Goal: Communication & Community: Answer question/provide support

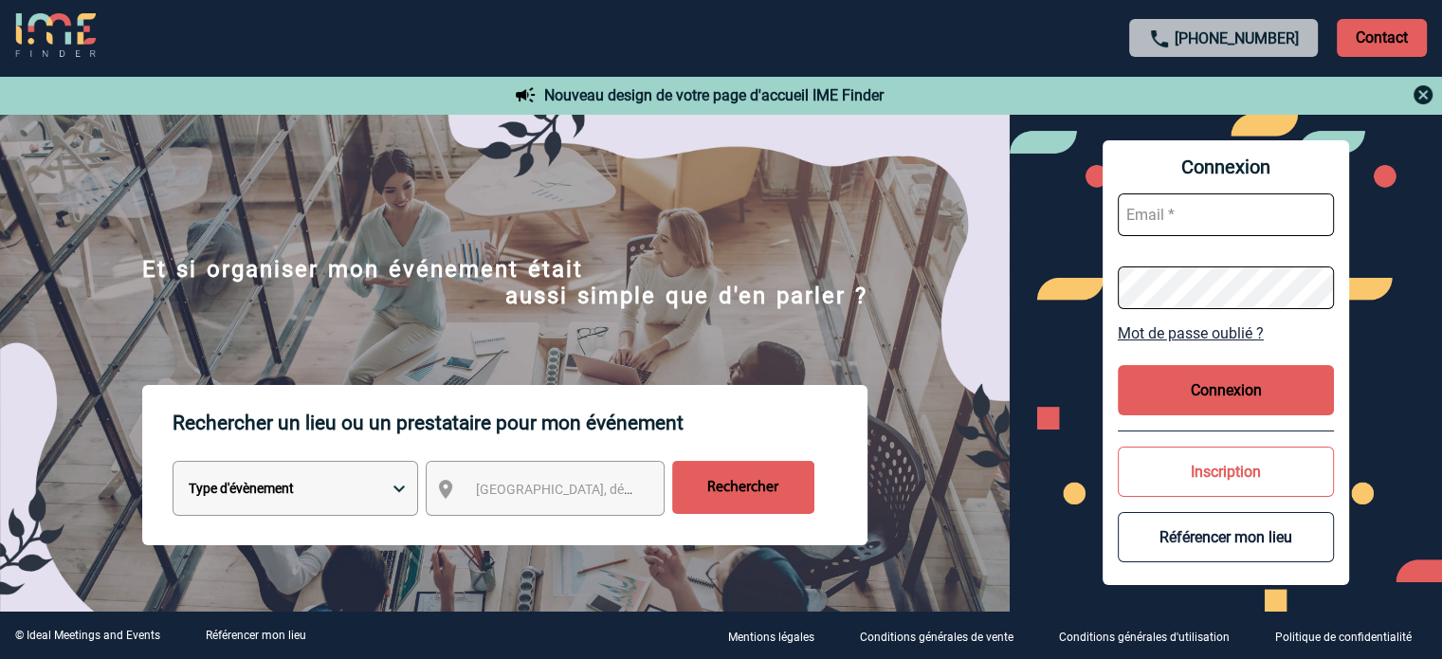
type input "eperiou@ime-groupe.com"
click at [1209, 394] on button "Connexion" at bounding box center [1226, 390] width 216 height 50
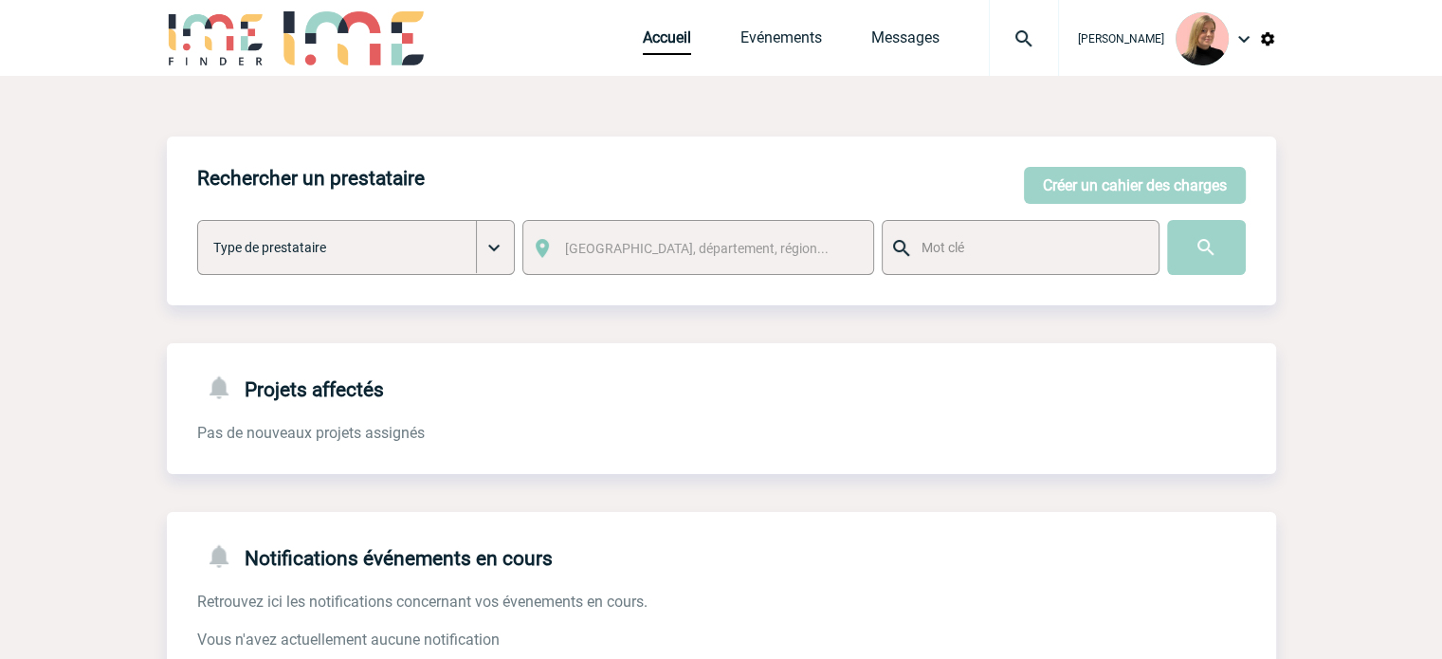
click at [1044, 45] on img at bounding box center [1024, 38] width 68 height 23
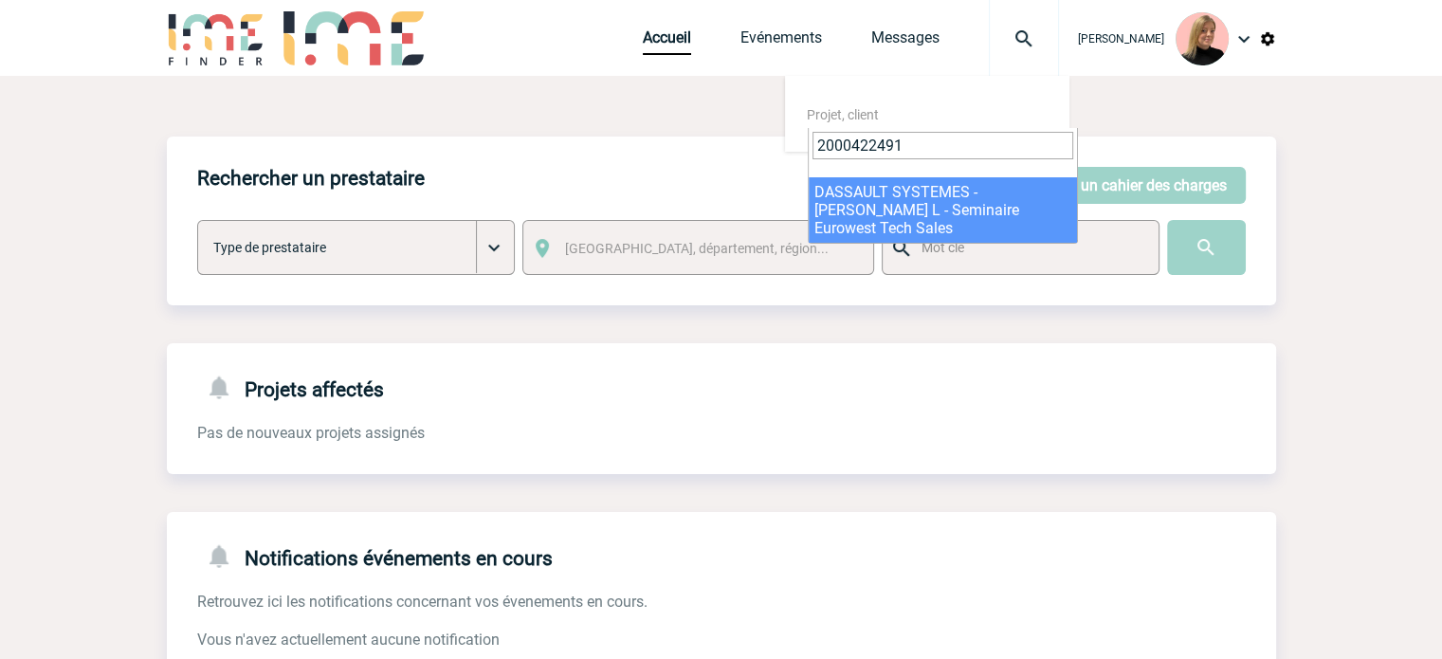
type input "2000422491"
select select "21992"
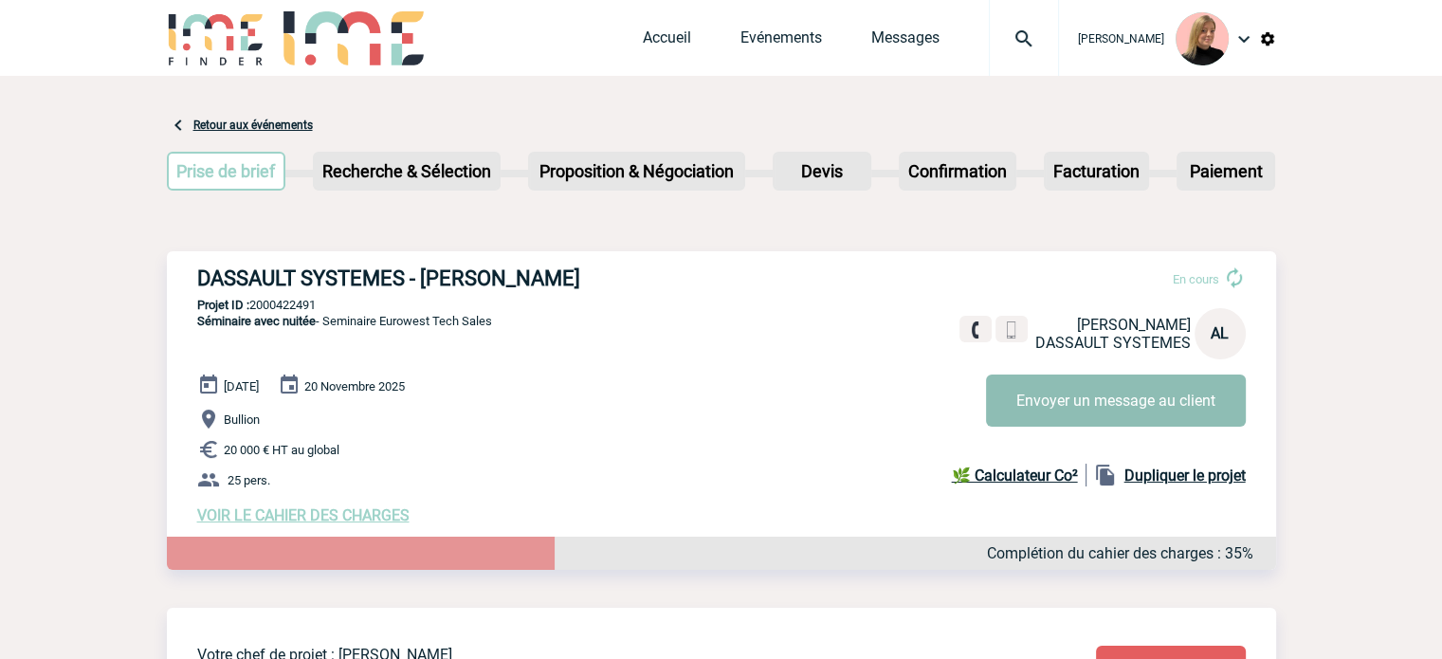
click at [1157, 404] on button "Envoyer un message au client" at bounding box center [1116, 400] width 260 height 52
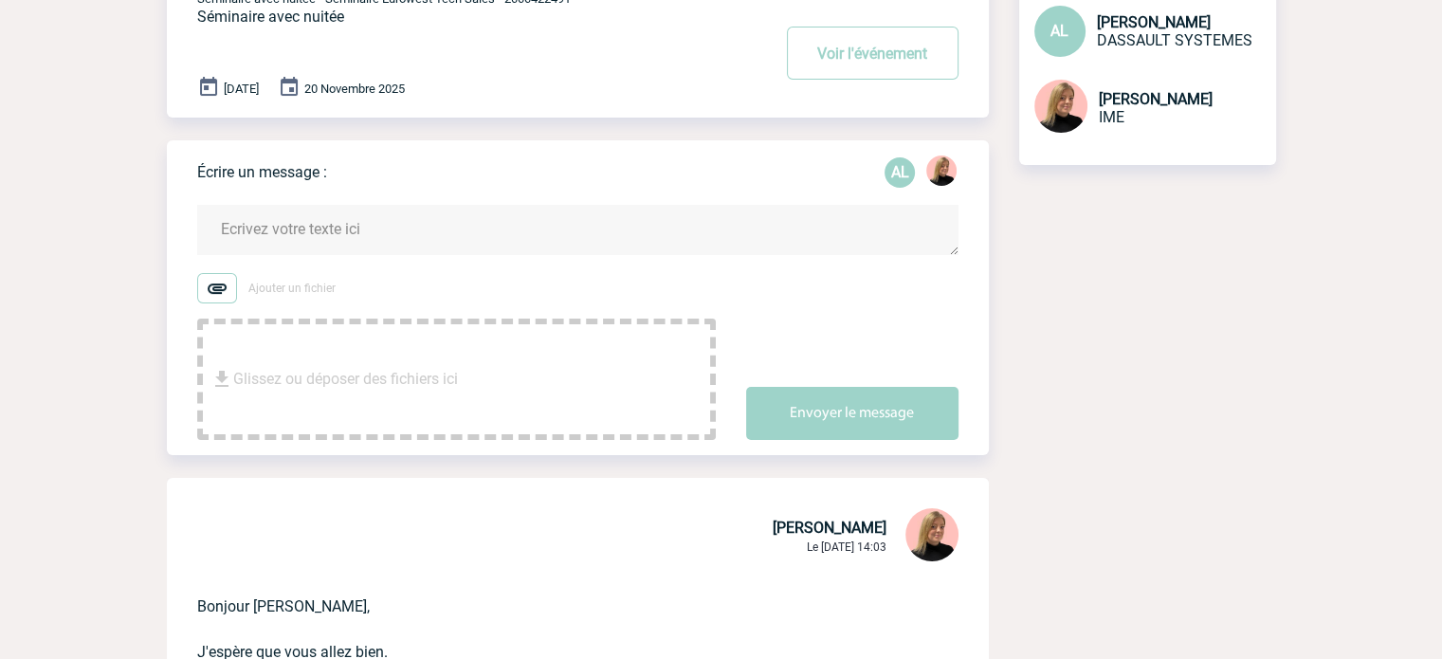
scroll to position [177, 0]
